Goal: Information Seeking & Learning: Learn about a topic

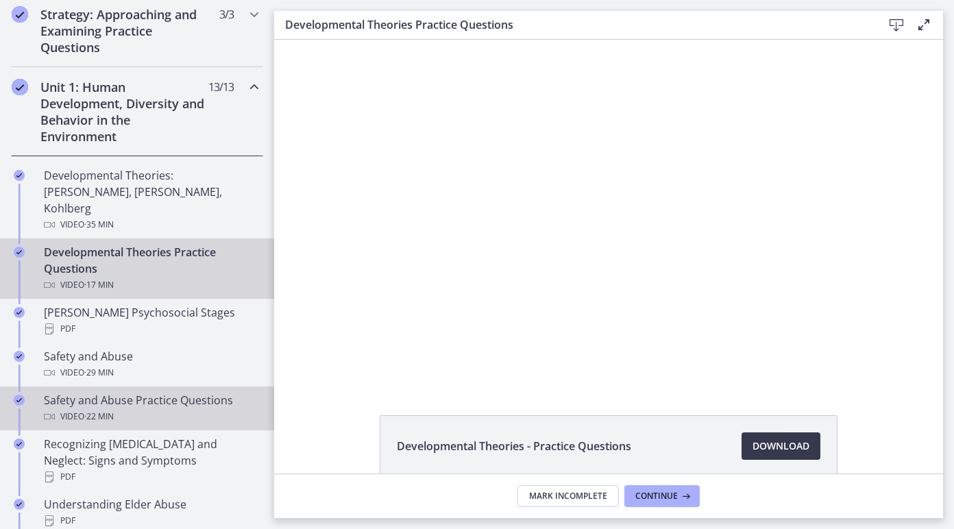
scroll to position [328, 0]
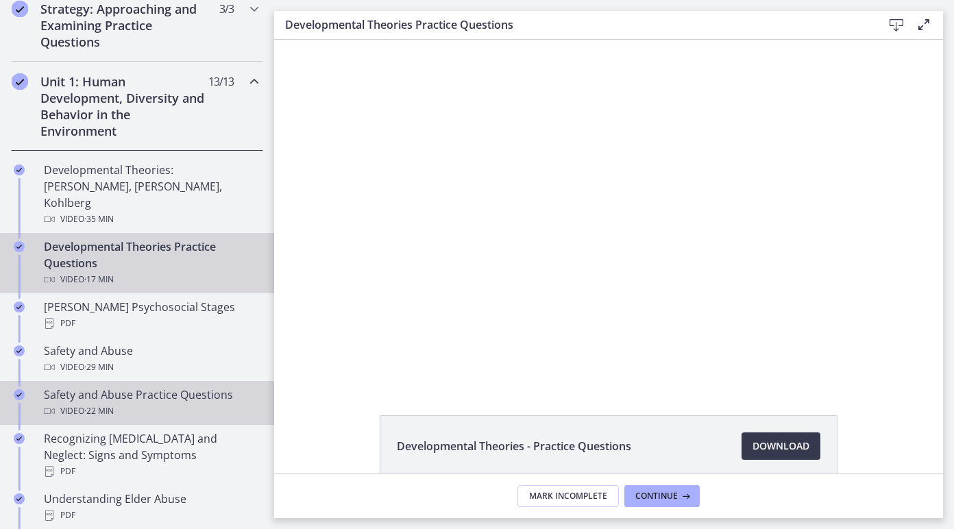
click at [133, 403] on div "Video · 22 min" at bounding box center [151, 411] width 214 height 16
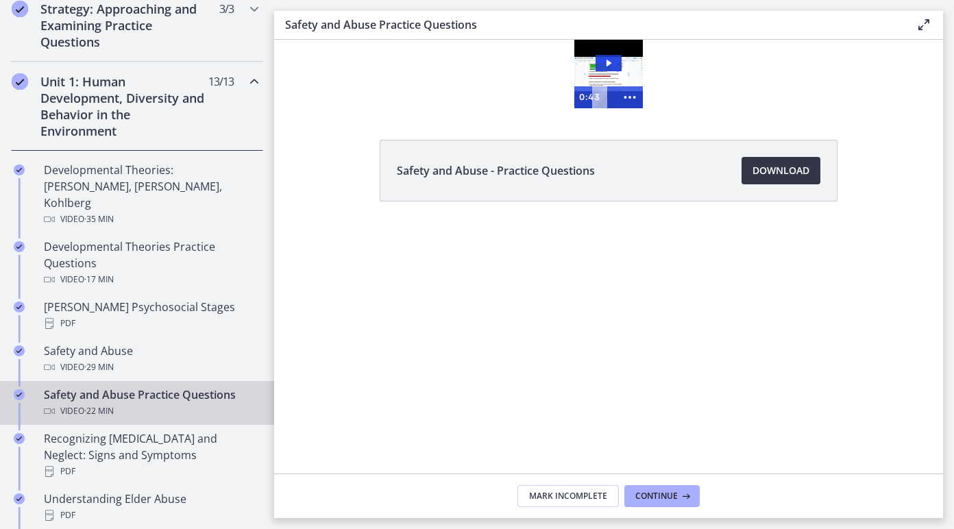
click at [766, 170] on span "Download Opens in a new window" at bounding box center [781, 170] width 57 height 16
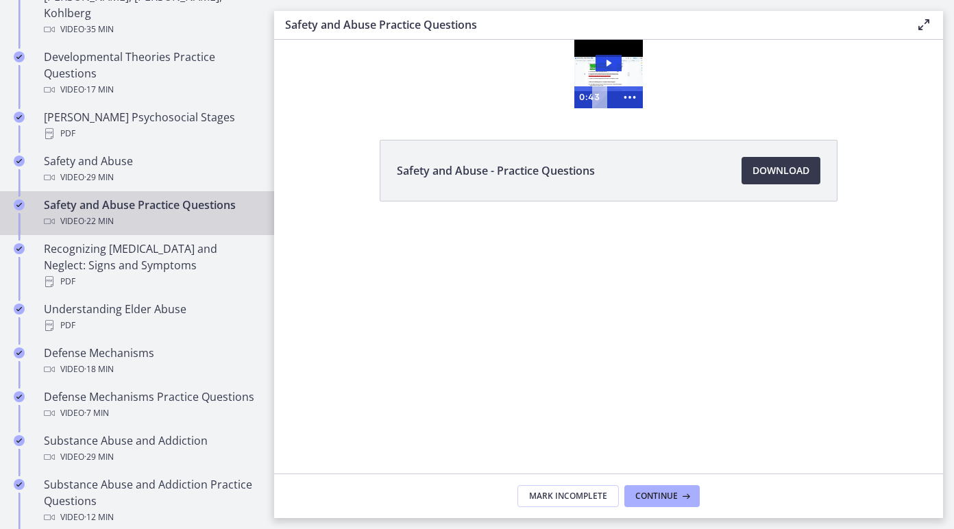
scroll to position [520, 0]
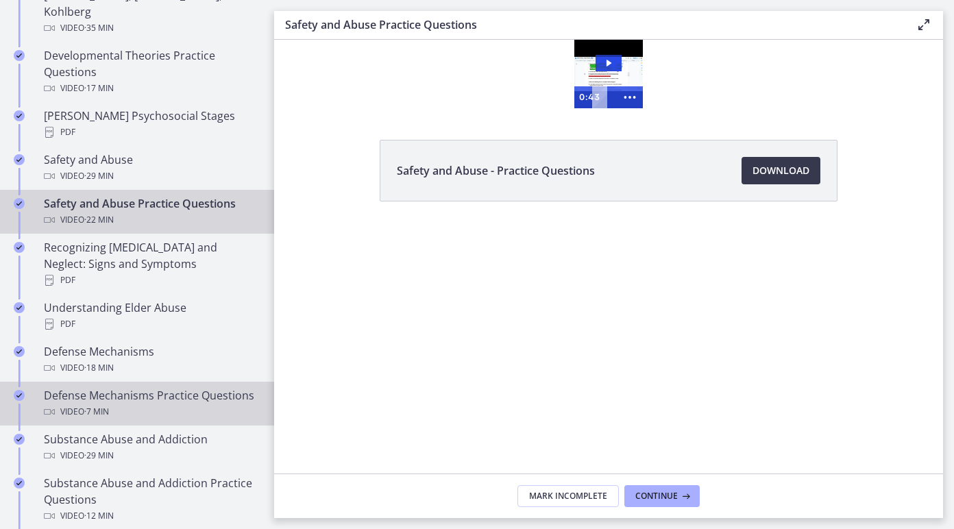
click at [156, 387] on div "Defense Mechanisms Practice Questions Video · 7 min" at bounding box center [151, 403] width 214 height 33
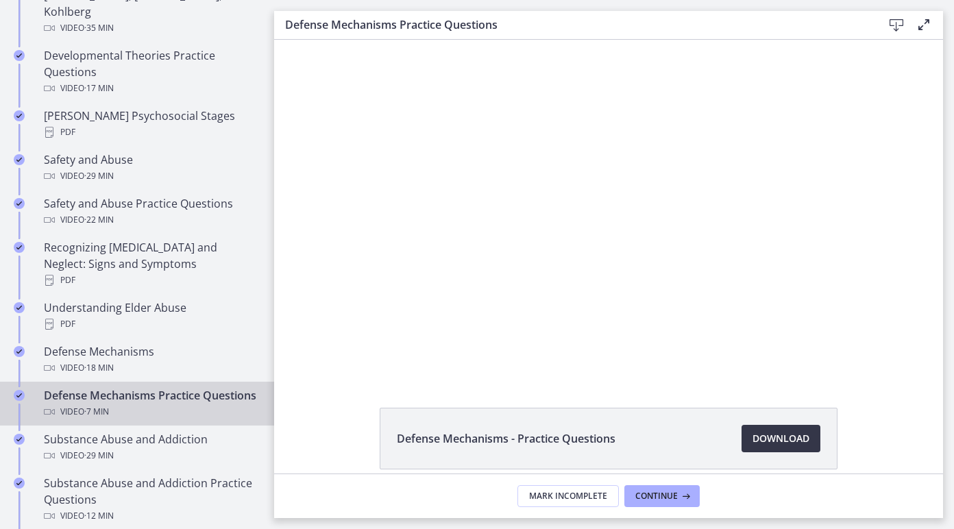
click at [777, 445] on span "Download Opens in a new window" at bounding box center [781, 438] width 57 height 16
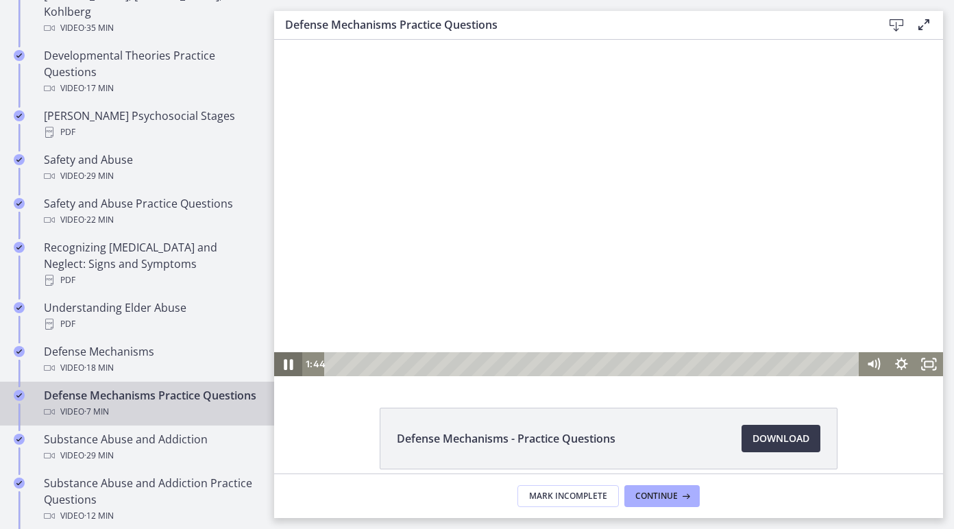
click at [292, 363] on icon "Pause" at bounding box center [288, 364] width 9 height 11
